Goal: Task Accomplishment & Management: Complete application form

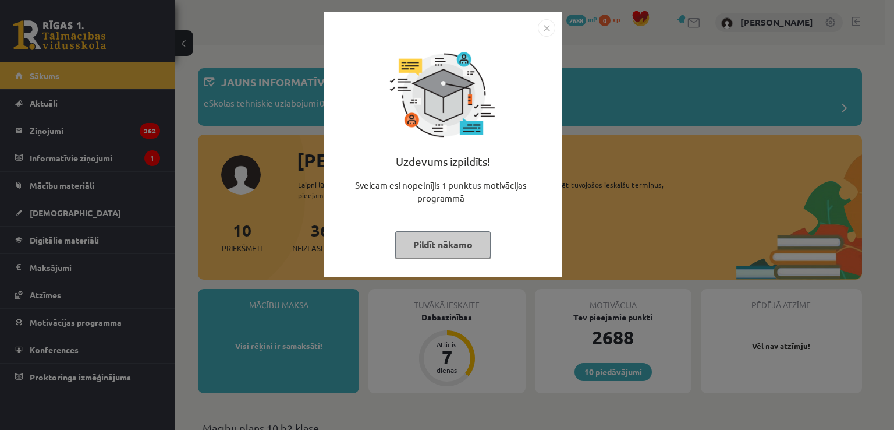
click at [444, 243] on button "Pildīt nākamo" at bounding box center [442, 244] width 95 height 27
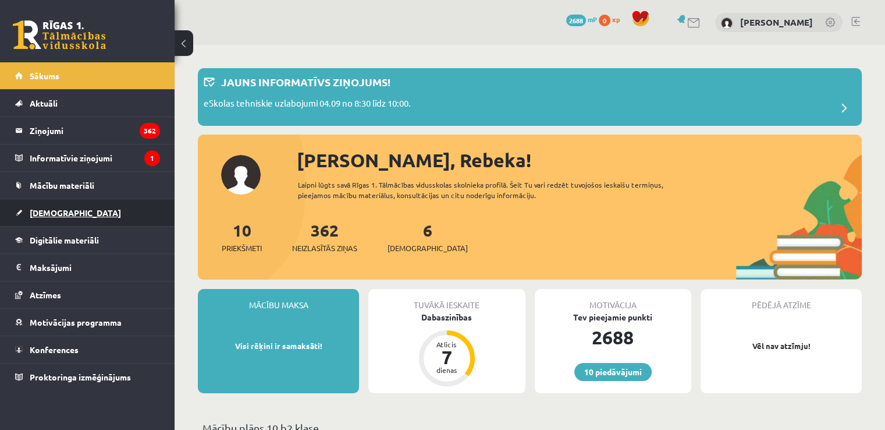
click at [48, 211] on span "[DEMOGRAPHIC_DATA]" at bounding box center [75, 212] width 91 height 10
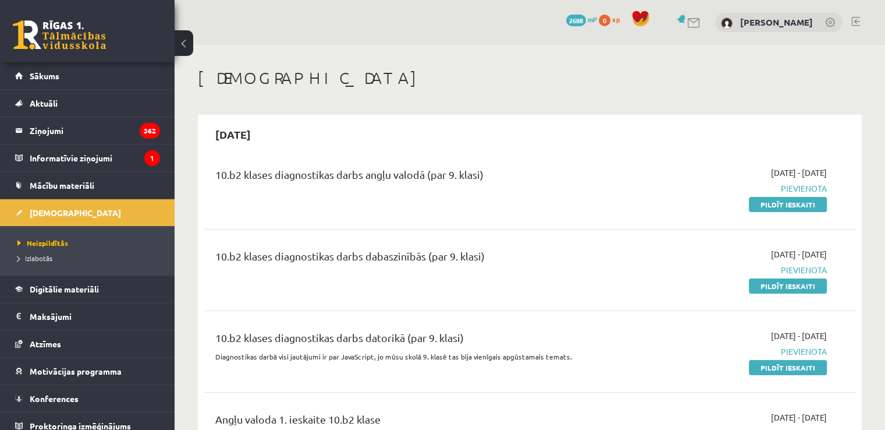
click at [416, 255] on div "10.b2 klases diagnostikas darbs dabaszinībās (par 9. klasi)" at bounding box center [416, 259] width 402 height 22
click at [794, 289] on link "Pildīt ieskaiti" at bounding box center [788, 285] width 78 height 15
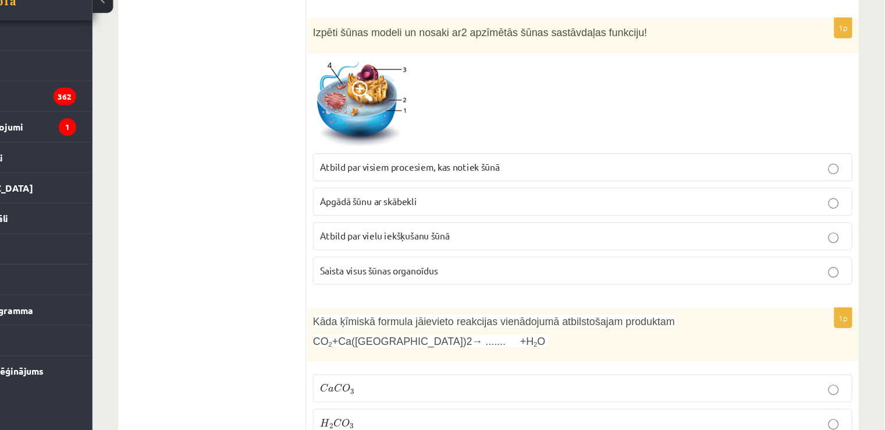
scroll to position [3967, 0]
click at [417, 116] on span at bounding box center [416, 125] width 19 height 19
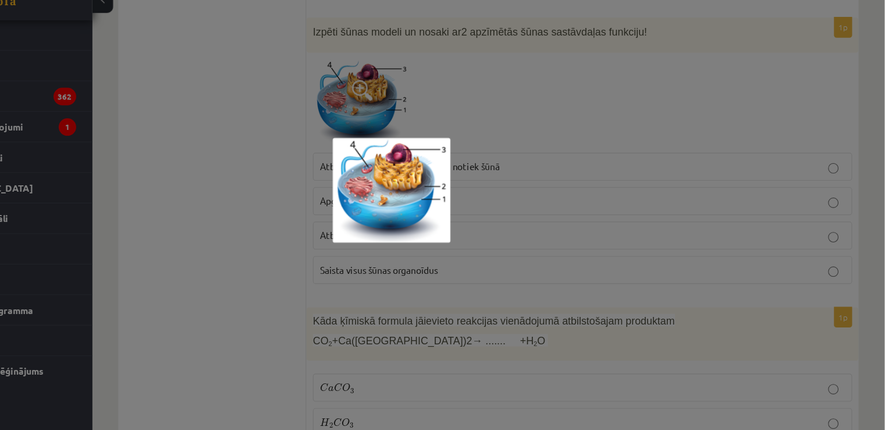
click at [417, 91] on div at bounding box center [442, 215] width 885 height 430
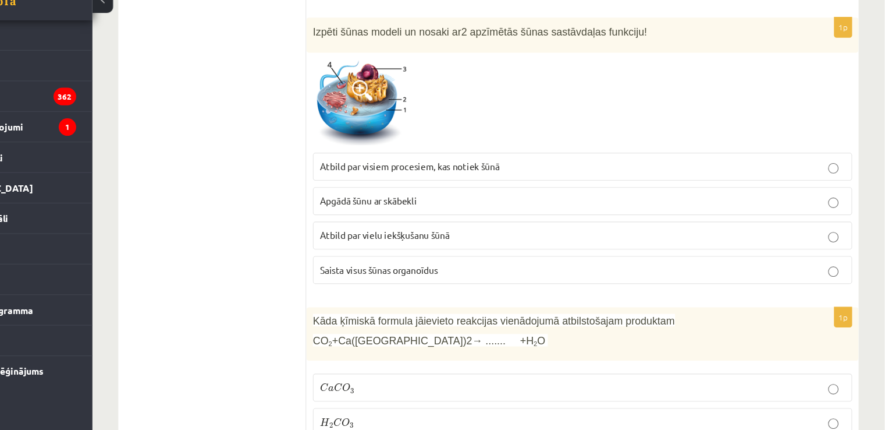
click at [593, 218] on p "Apgādā šūnu ar skābekli" at bounding box center [614, 224] width 471 height 12
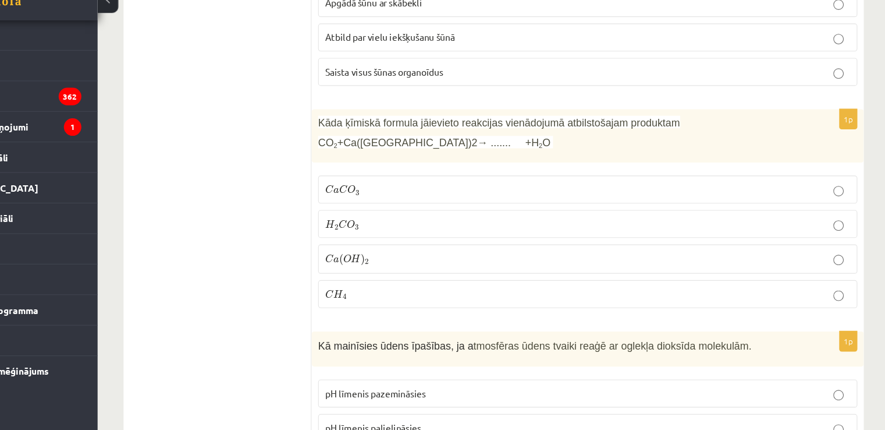
scroll to position [4146, 0]
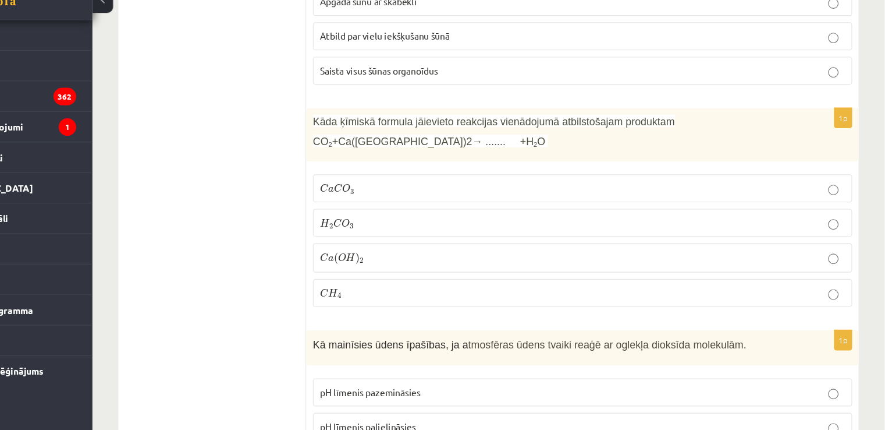
click at [701, 207] on p "C a C O 3 C a C O 3" at bounding box center [614, 213] width 471 height 12
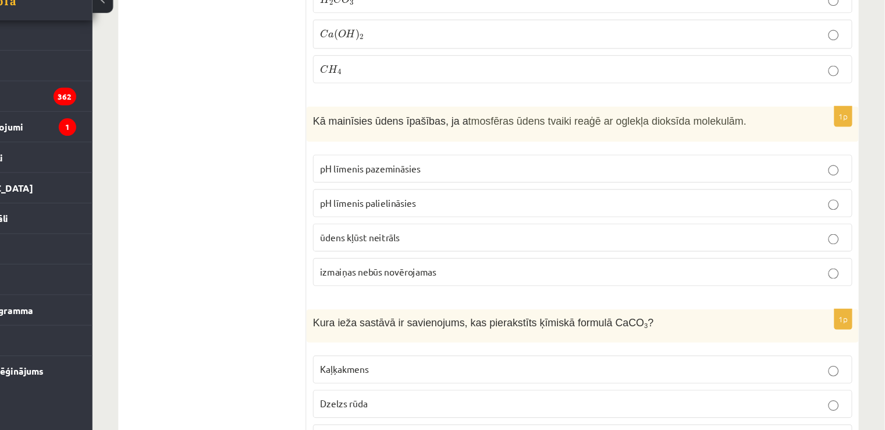
scroll to position [4352, 0]
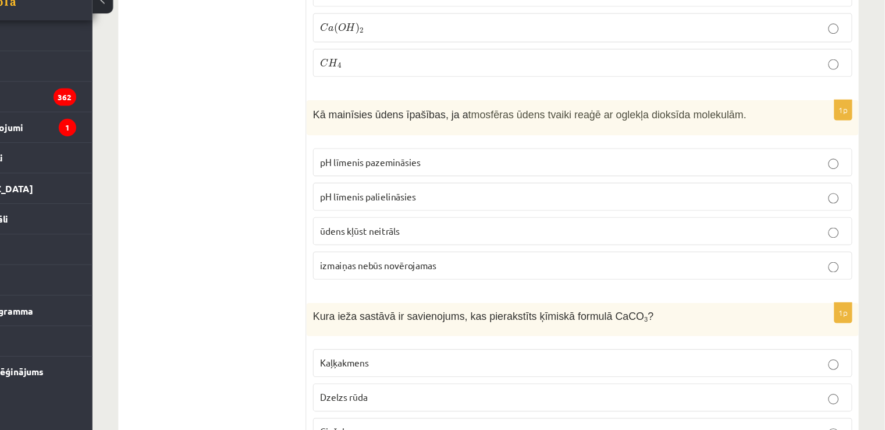
click at [590, 275] on p "izmaiņas nebūs novērojamas" at bounding box center [614, 281] width 471 height 12
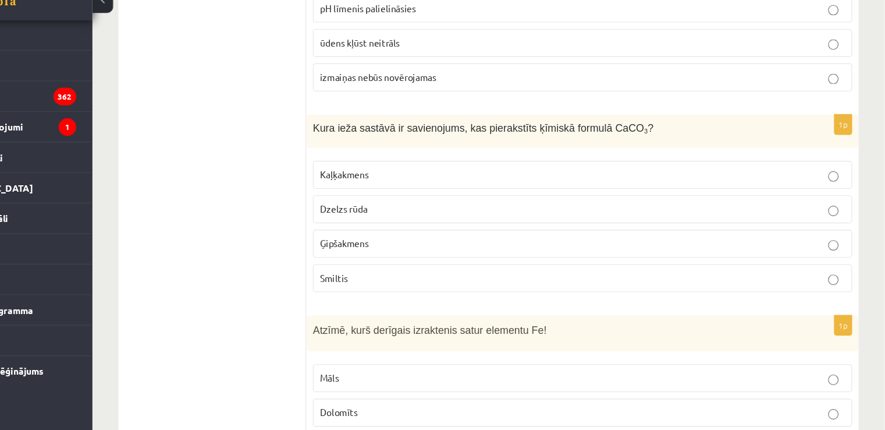
scroll to position [4521, 0]
click at [735, 194] on p "Kaļķakmens" at bounding box center [614, 200] width 471 height 12
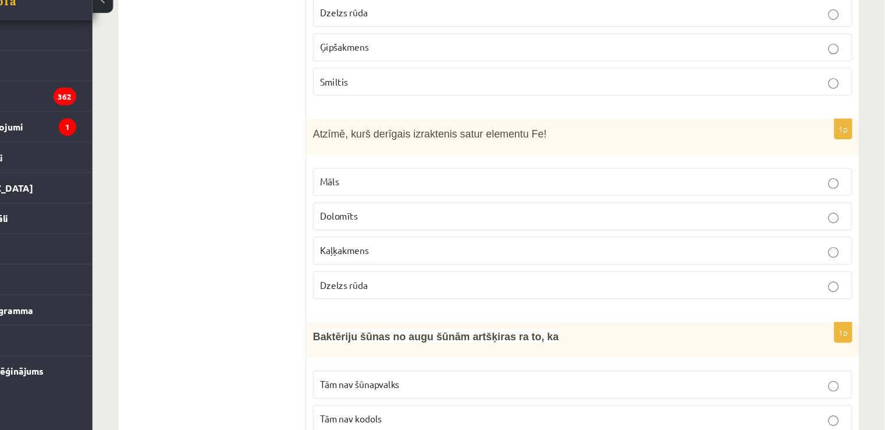
scroll to position [4698, 0]
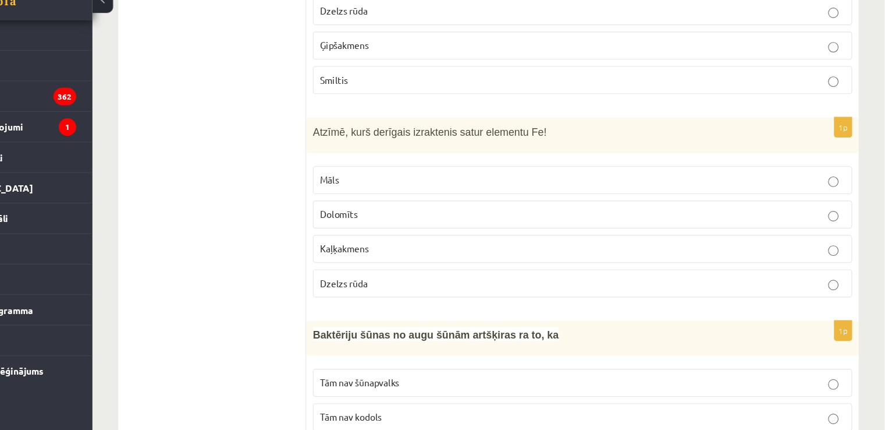
click at [716, 292] on p "Dzelzs rūda" at bounding box center [614, 298] width 471 height 12
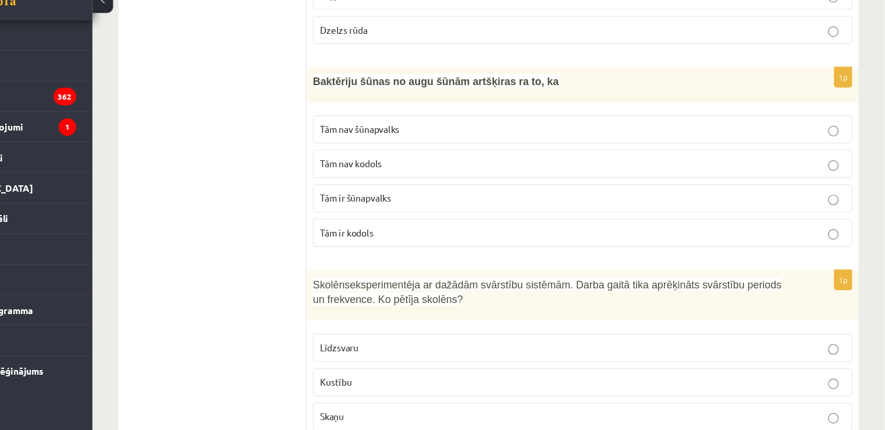
scroll to position [4926, 0]
click at [720, 215] on p "Tām ir šūnapvalks" at bounding box center [614, 221] width 471 height 12
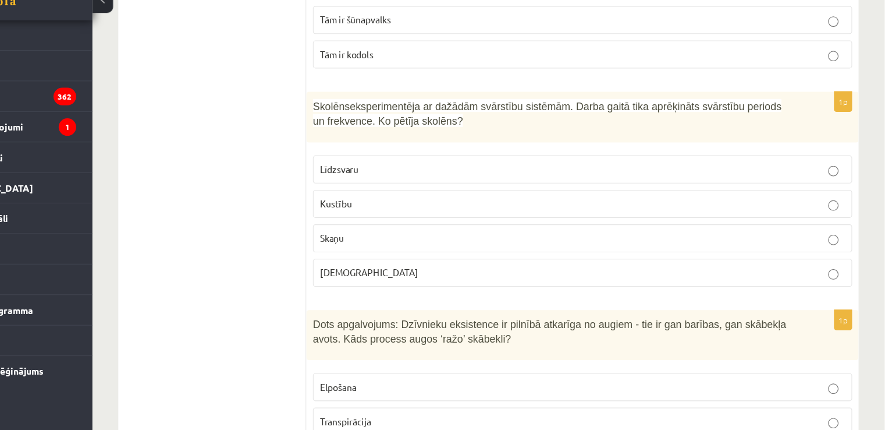
scroll to position [5085, 0]
click at [732, 251] on p "Skaņu" at bounding box center [614, 257] width 471 height 12
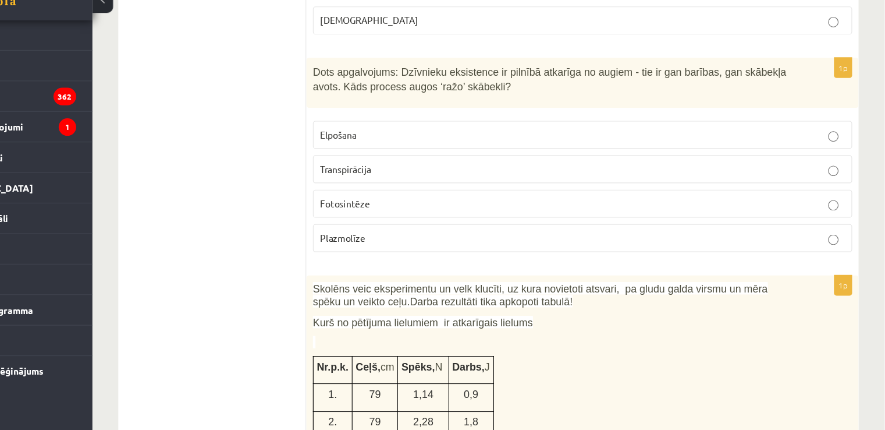
scroll to position [5311, 0]
click at [635, 220] on p "Fotosintēze" at bounding box center [614, 226] width 471 height 12
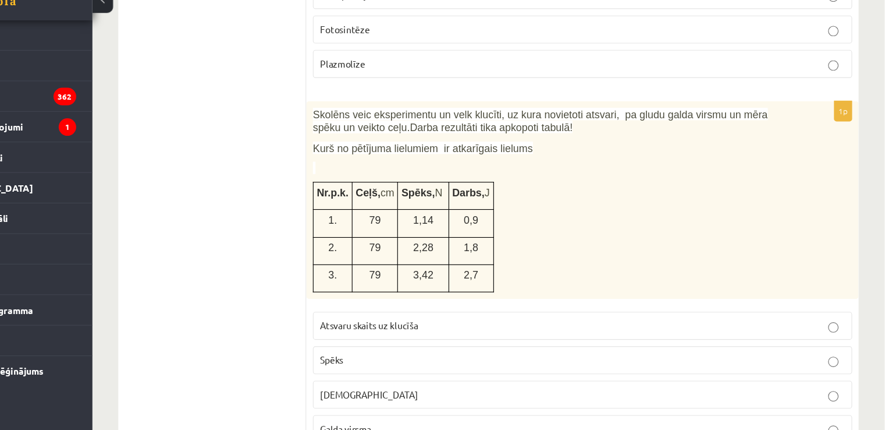
scroll to position [5467, 0]
click at [664, 360] on p "Spēks" at bounding box center [614, 366] width 471 height 12
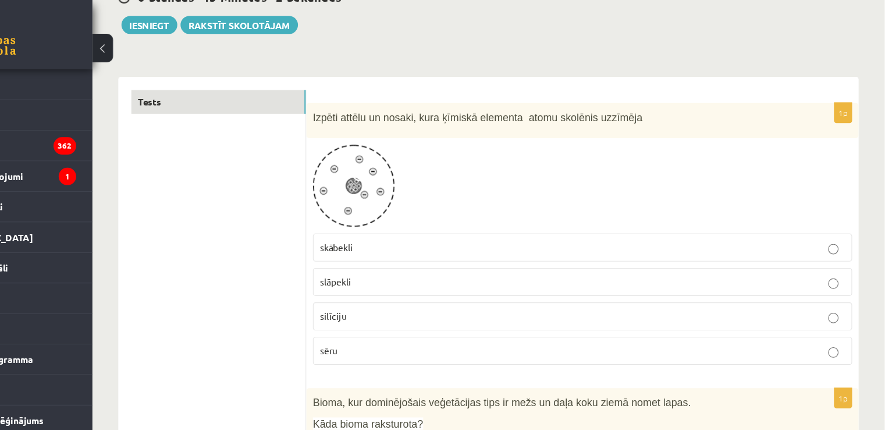
scroll to position [126, 0]
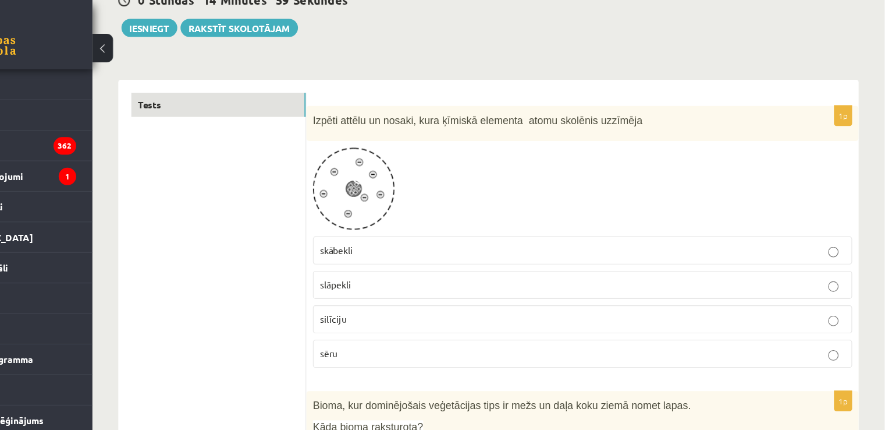
click at [465, 239] on fieldset "skābekli slāpekli silīciju sēru" at bounding box center [615, 269] width 484 height 127
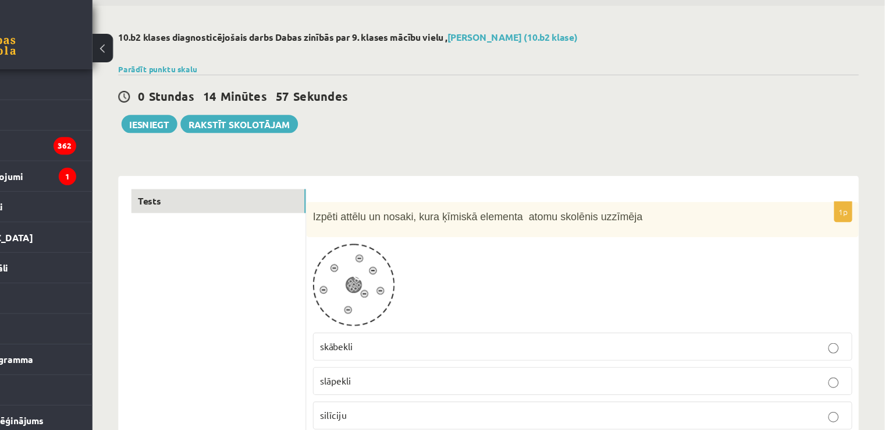
scroll to position [38, 0]
click at [225, 112] on button "Iesniegt" at bounding box center [226, 112] width 50 height 16
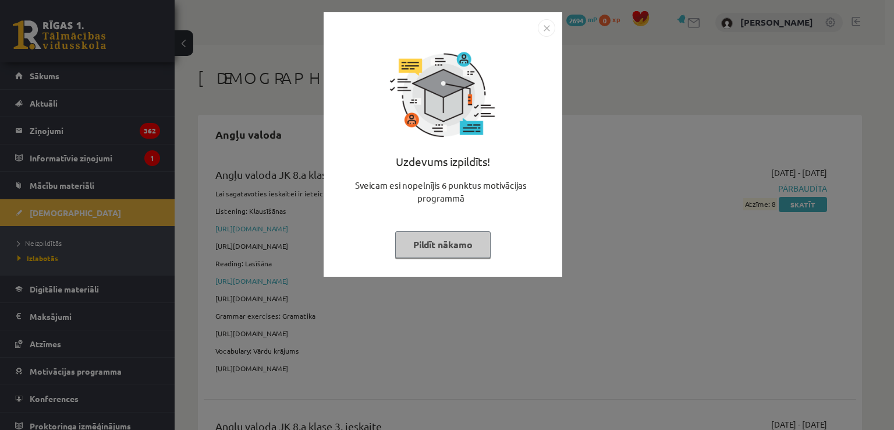
click at [424, 247] on button "Pildīt nākamo" at bounding box center [442, 244] width 95 height 27
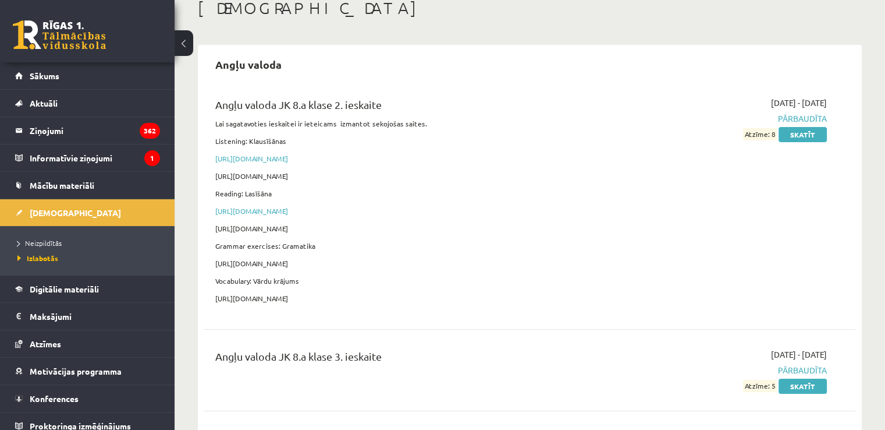
scroll to position [69, 0]
click at [51, 243] on span "Neizpildītās" at bounding box center [39, 242] width 44 height 9
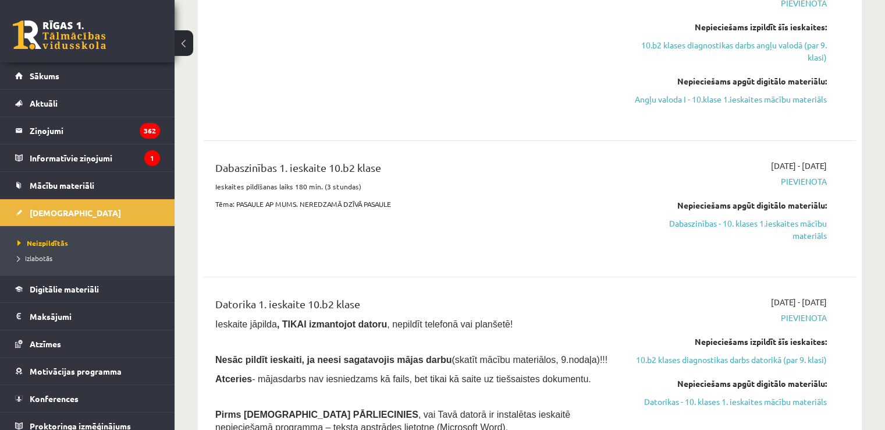
scroll to position [349, 0]
click at [746, 236] on link "Dabaszinības - 10. klases 1.ieskaites mācību materiāls" at bounding box center [731, 228] width 192 height 24
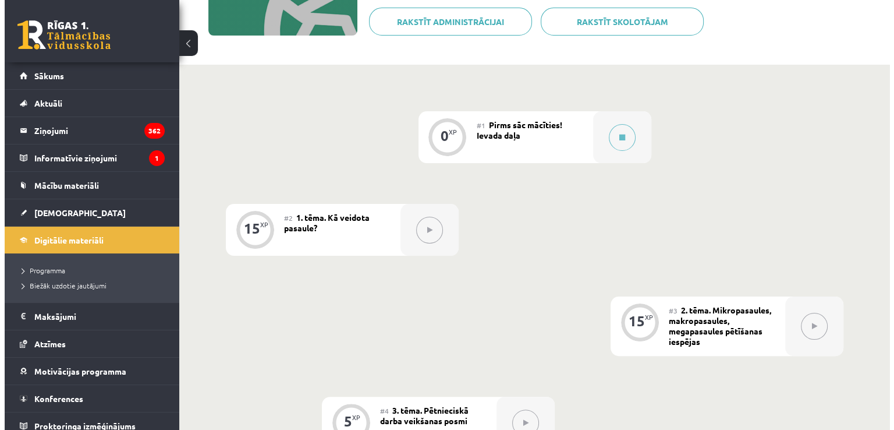
scroll to position [202, 0]
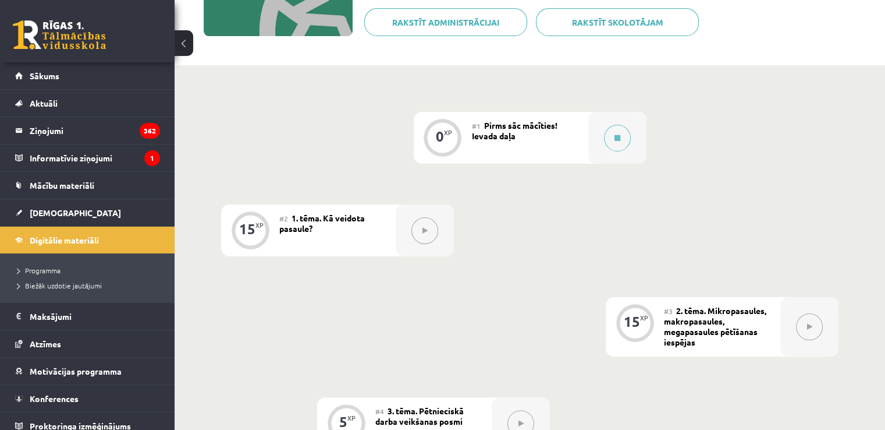
click at [563, 133] on div "#1 Pirms sāc mācīties! Ievada daļa" at bounding box center [530, 138] width 116 height 52
click at [527, 127] on span "Pirms sāc mācīties! Ievada daļa" at bounding box center [515, 130] width 86 height 21
click at [612, 139] on button at bounding box center [617, 138] width 27 height 27
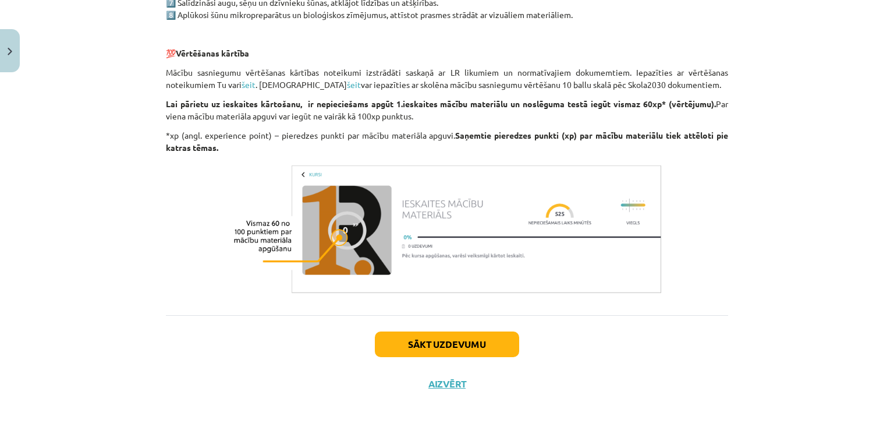
scroll to position [915, 0]
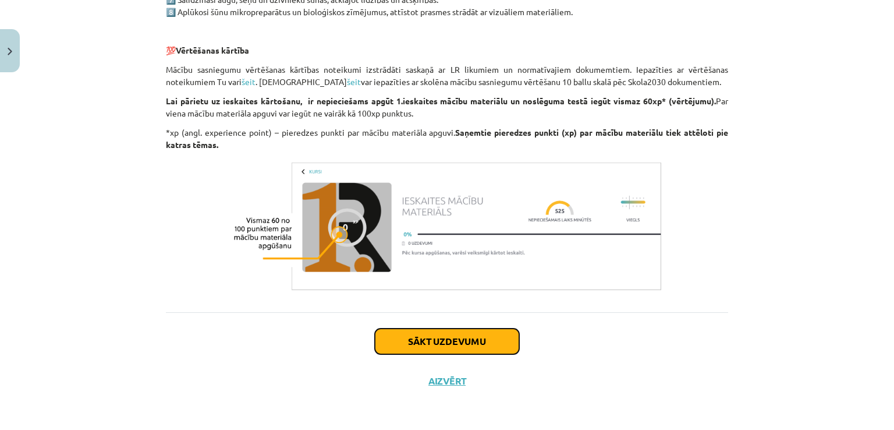
click at [448, 348] on button "Sākt uzdevumu" at bounding box center [447, 341] width 144 height 26
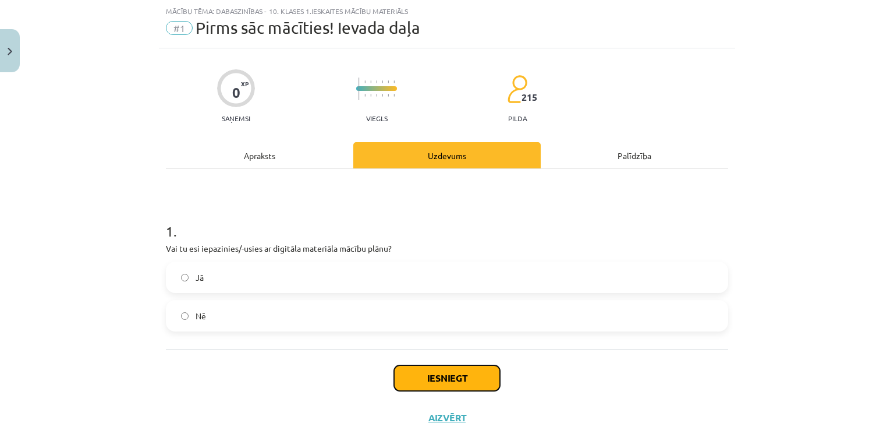
click at [437, 374] on button "Iesniegt" at bounding box center [447, 378] width 106 height 26
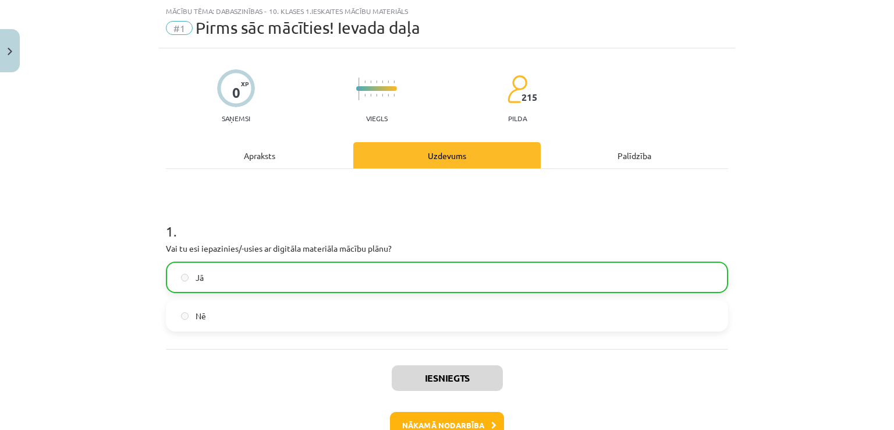
scroll to position [102, 0]
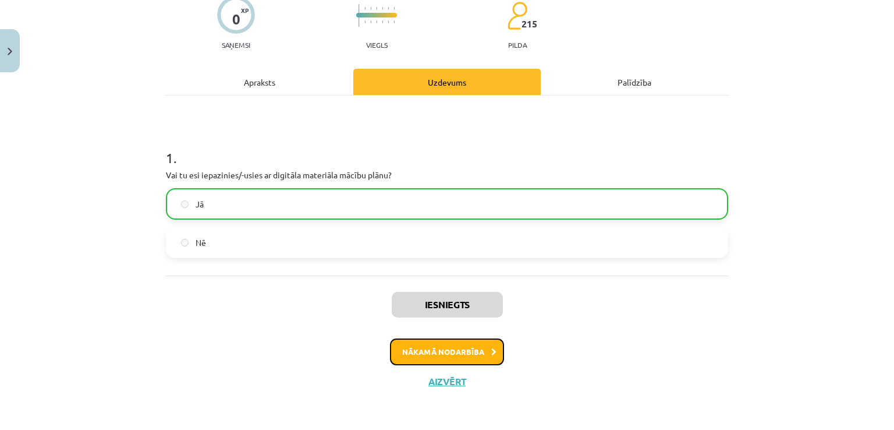
click at [458, 355] on button "Nākamā nodarbība" at bounding box center [447, 351] width 114 height 27
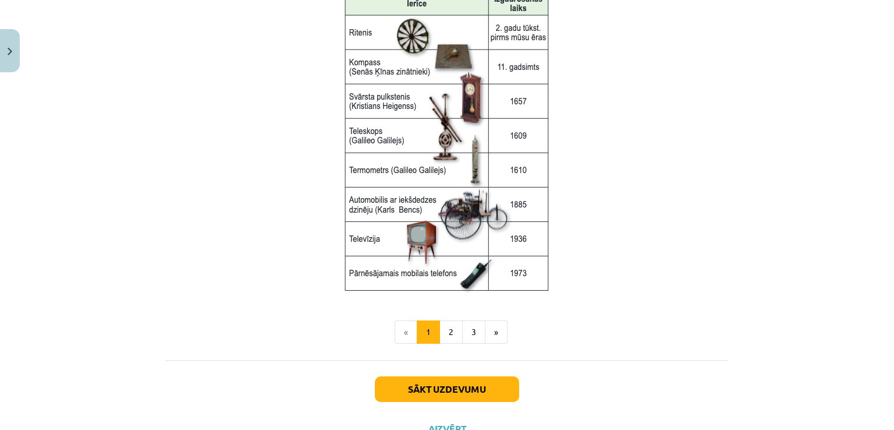
scroll to position [1527, 0]
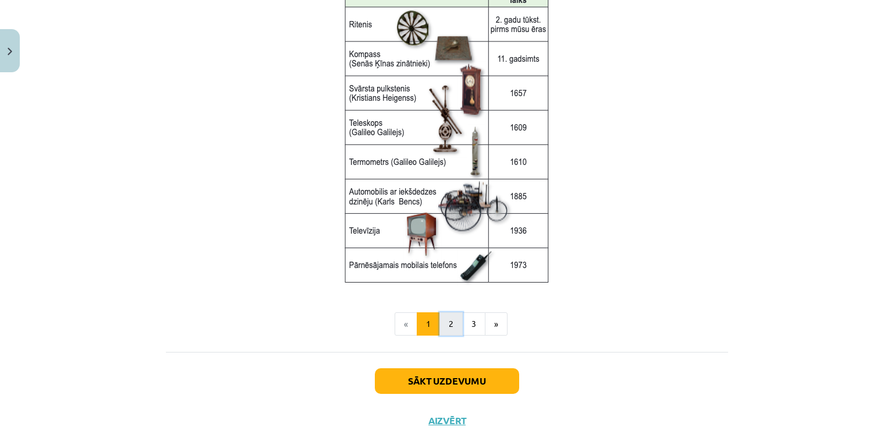
click at [445, 321] on button "2" at bounding box center [450, 323] width 23 height 23
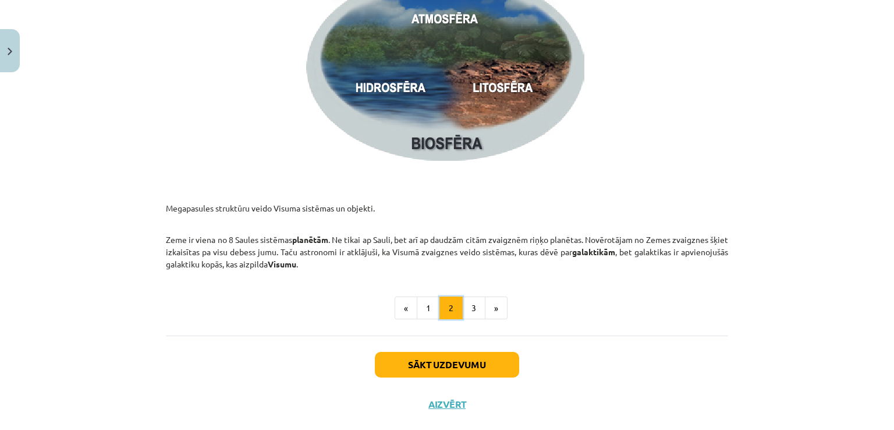
scroll to position [1742, 0]
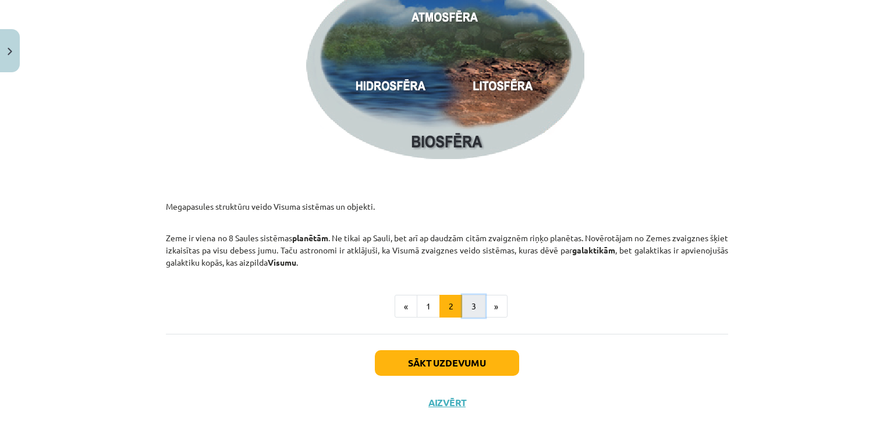
click at [466, 306] on button "3" at bounding box center [473, 306] width 23 height 23
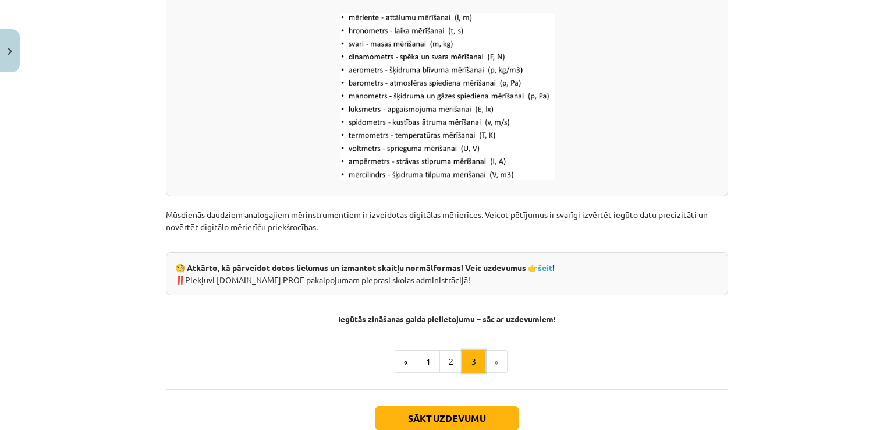
scroll to position [1532, 0]
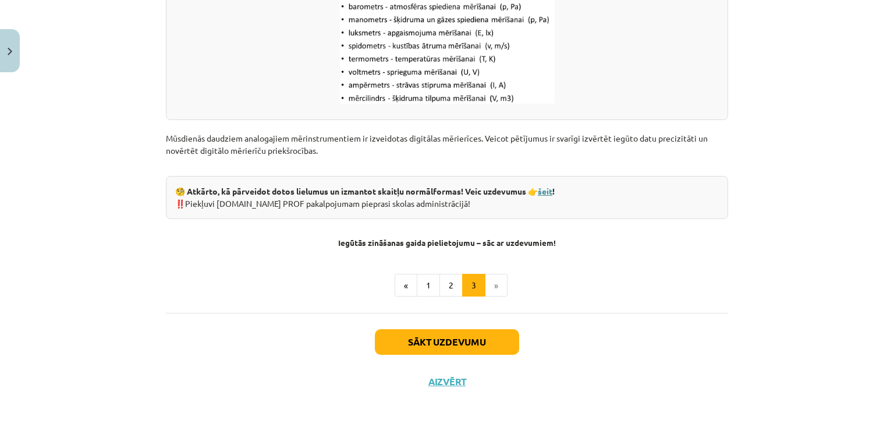
click at [549, 189] on link "šeit" at bounding box center [545, 191] width 15 height 10
click at [478, 341] on button "Sākt uzdevumu" at bounding box center [447, 342] width 144 height 26
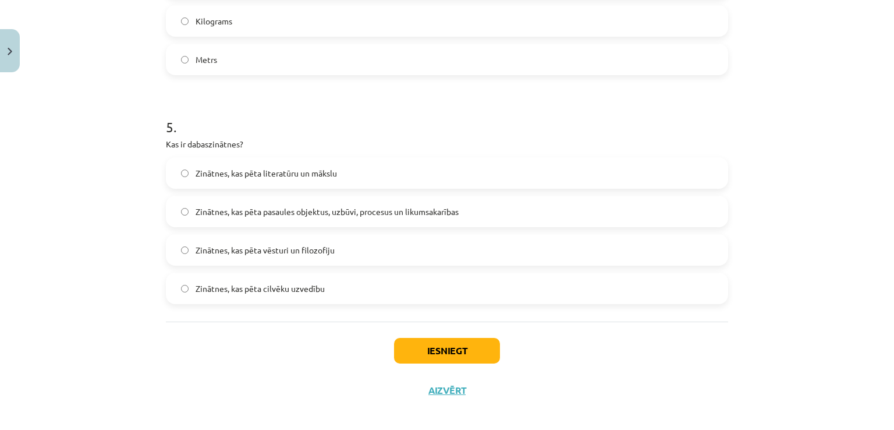
scroll to position [1057, 0]
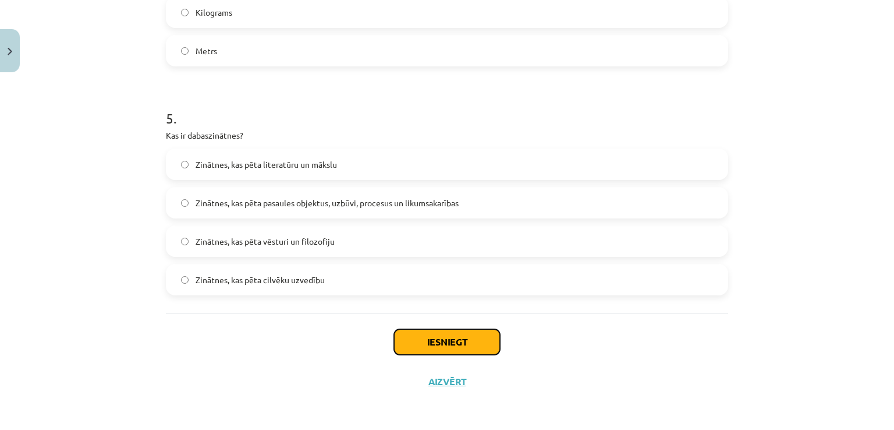
click at [413, 333] on button "Iesniegt" at bounding box center [447, 342] width 106 height 26
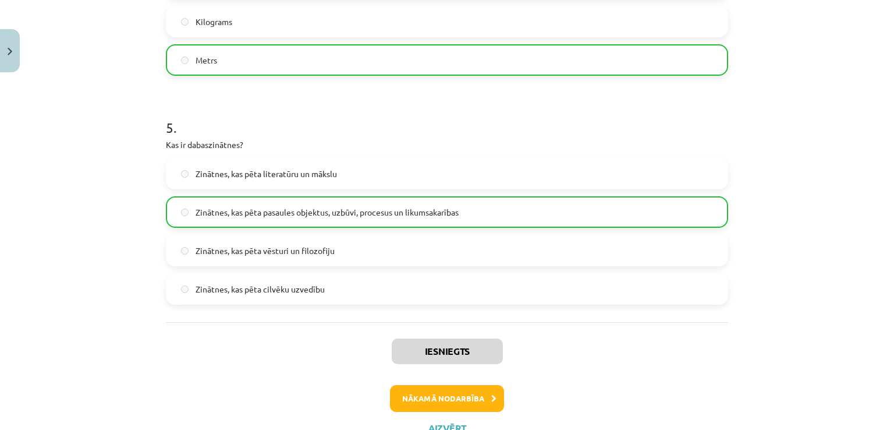
scroll to position [1078, 0]
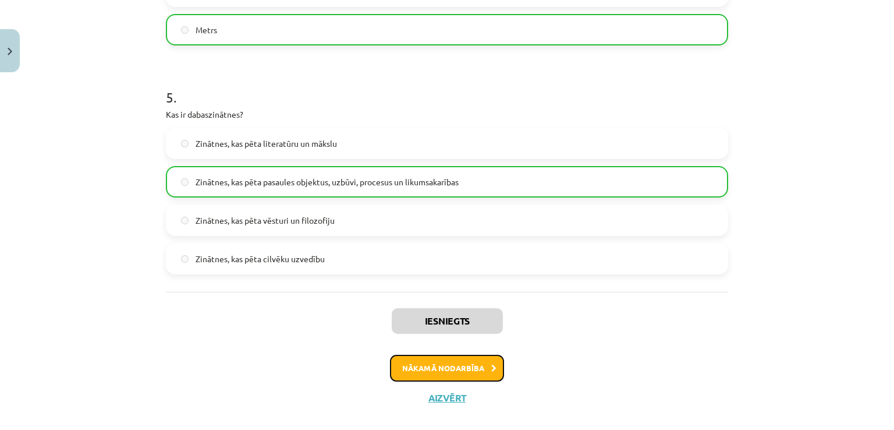
click at [444, 367] on button "Nākamā nodarbība" at bounding box center [447, 368] width 114 height 27
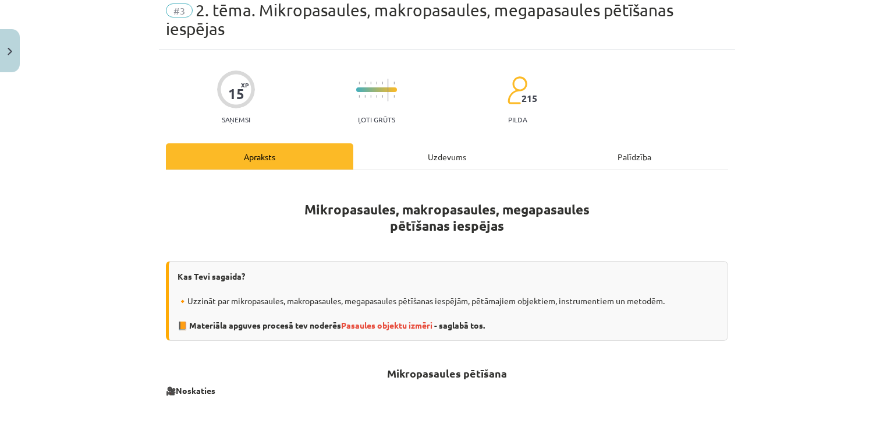
scroll to position [46, 0]
